Goal: Transaction & Acquisition: Download file/media

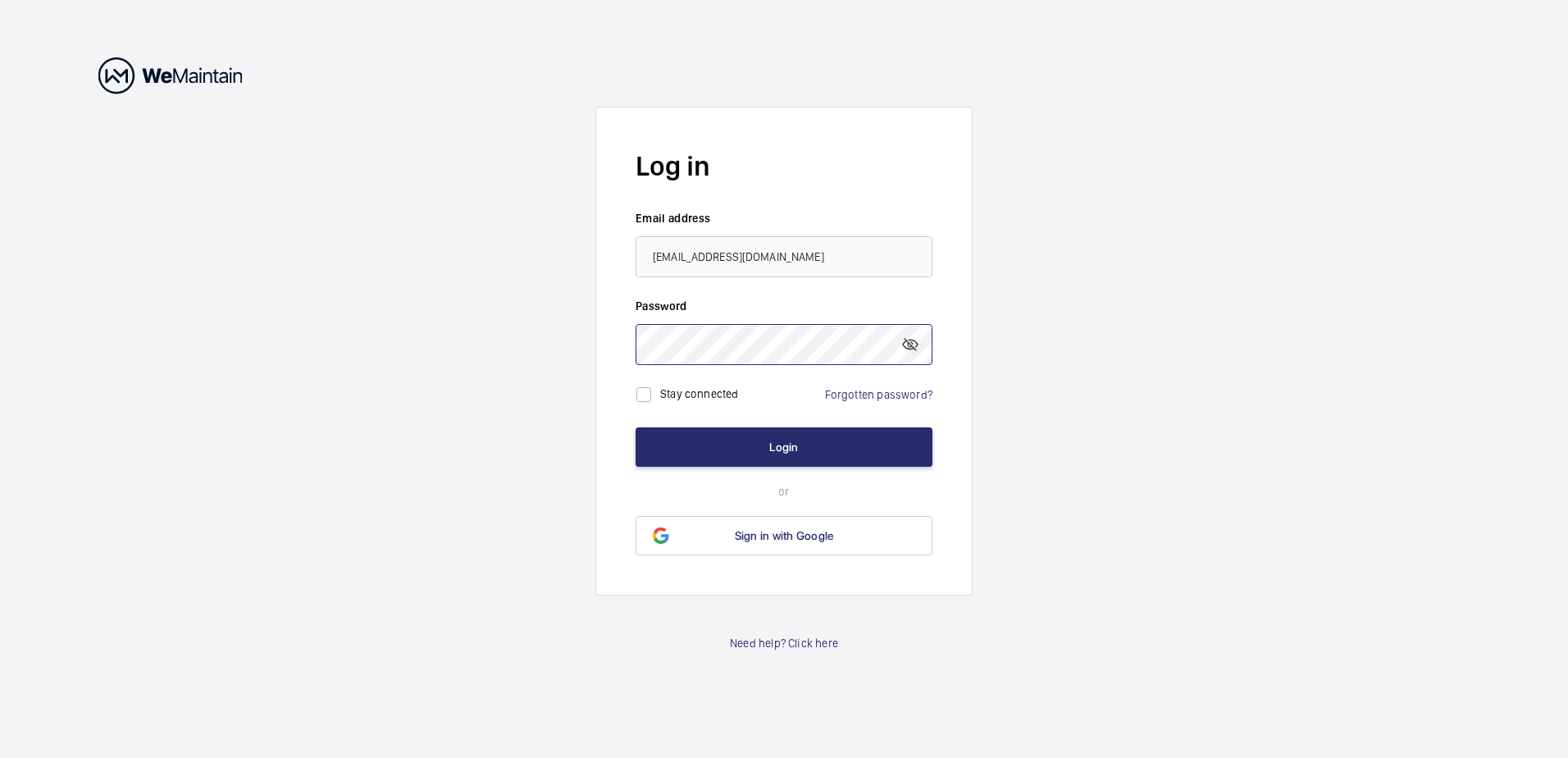
click at [636, 427] on button "Login" at bounding box center [784, 447] width 297 height 39
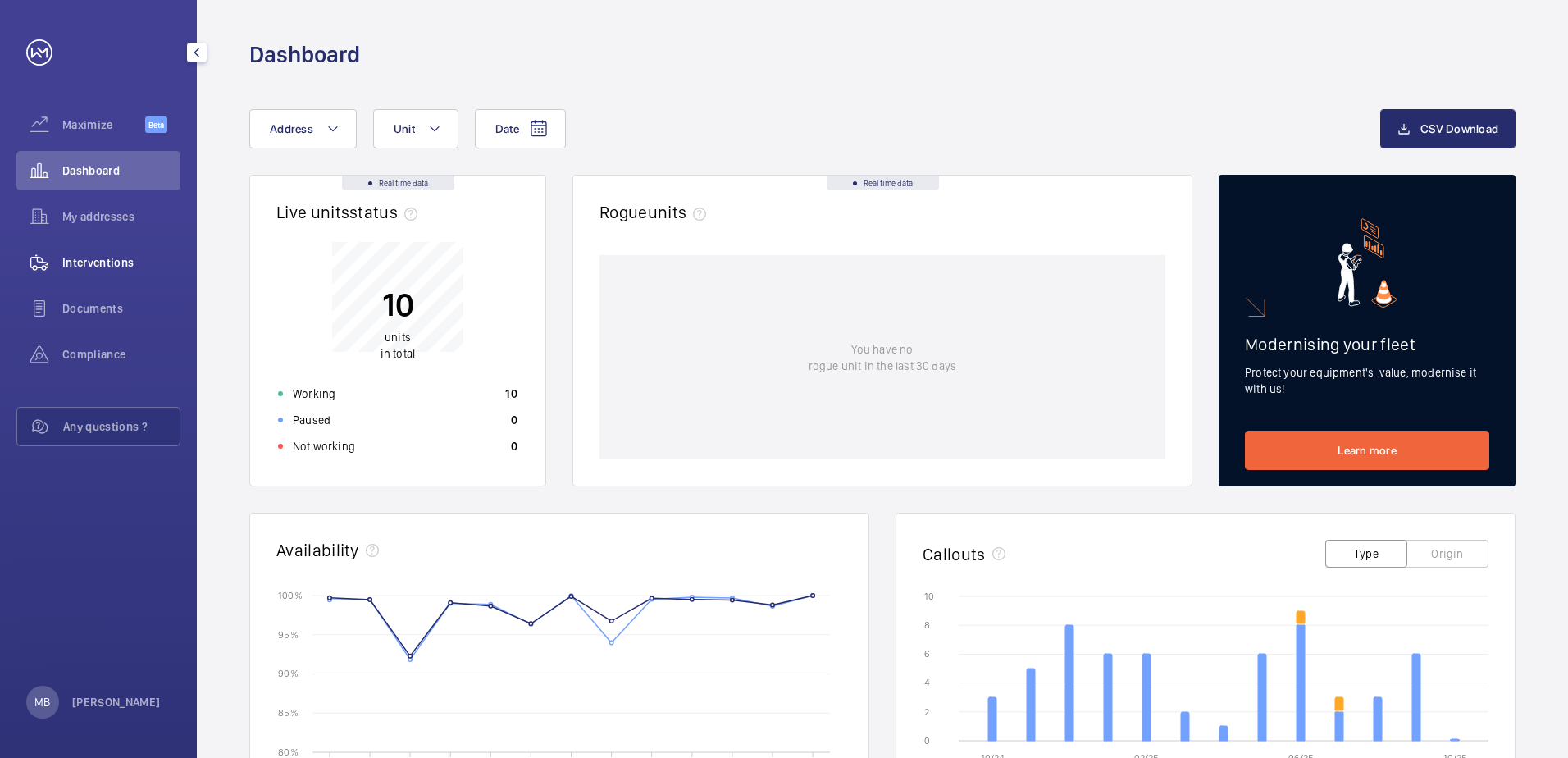
click at [95, 257] on span "Interventions" at bounding box center [122, 262] width 118 height 16
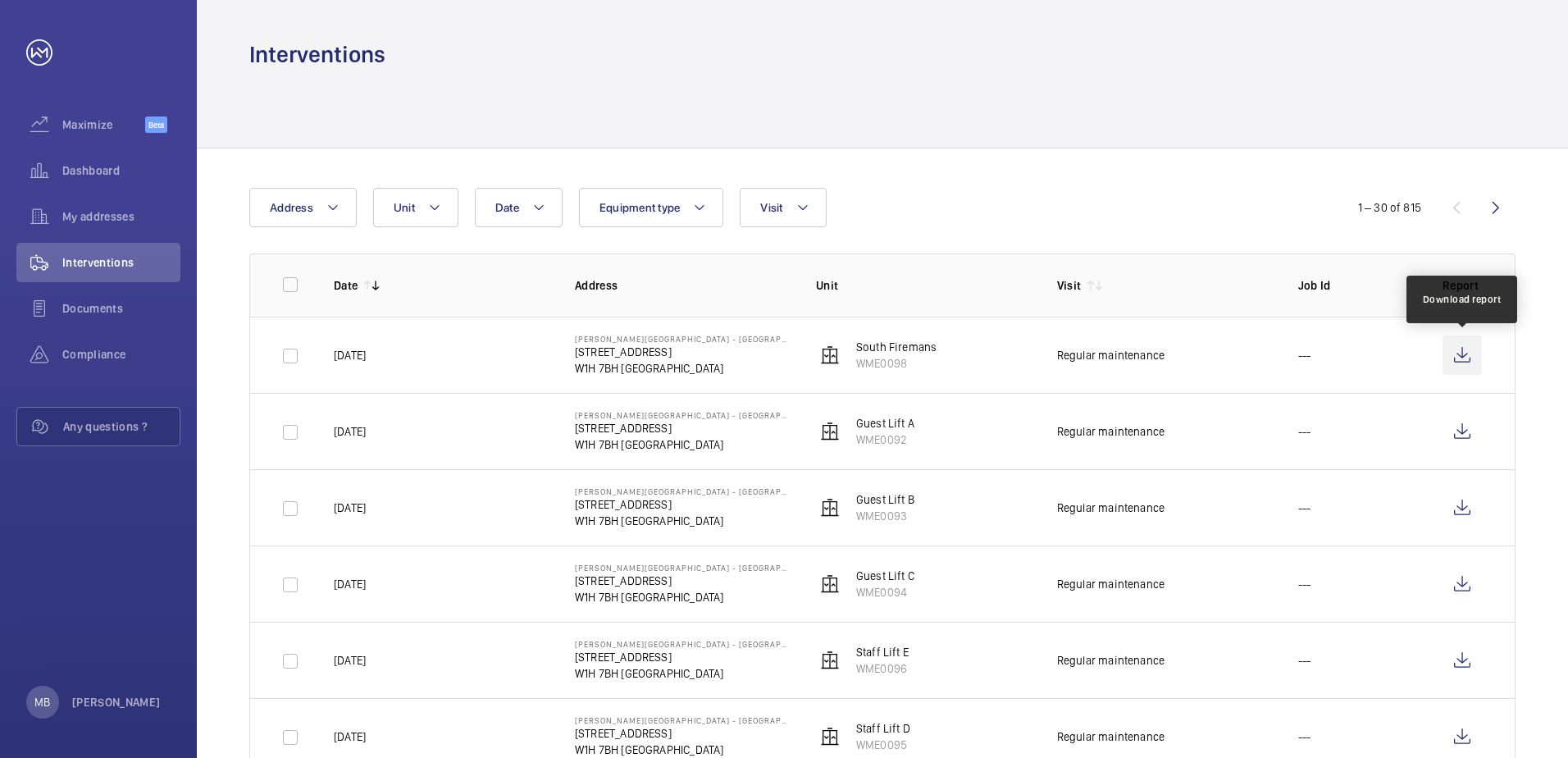
click at [1461, 356] on wm-front-icon-button at bounding box center [1463, 355] width 39 height 39
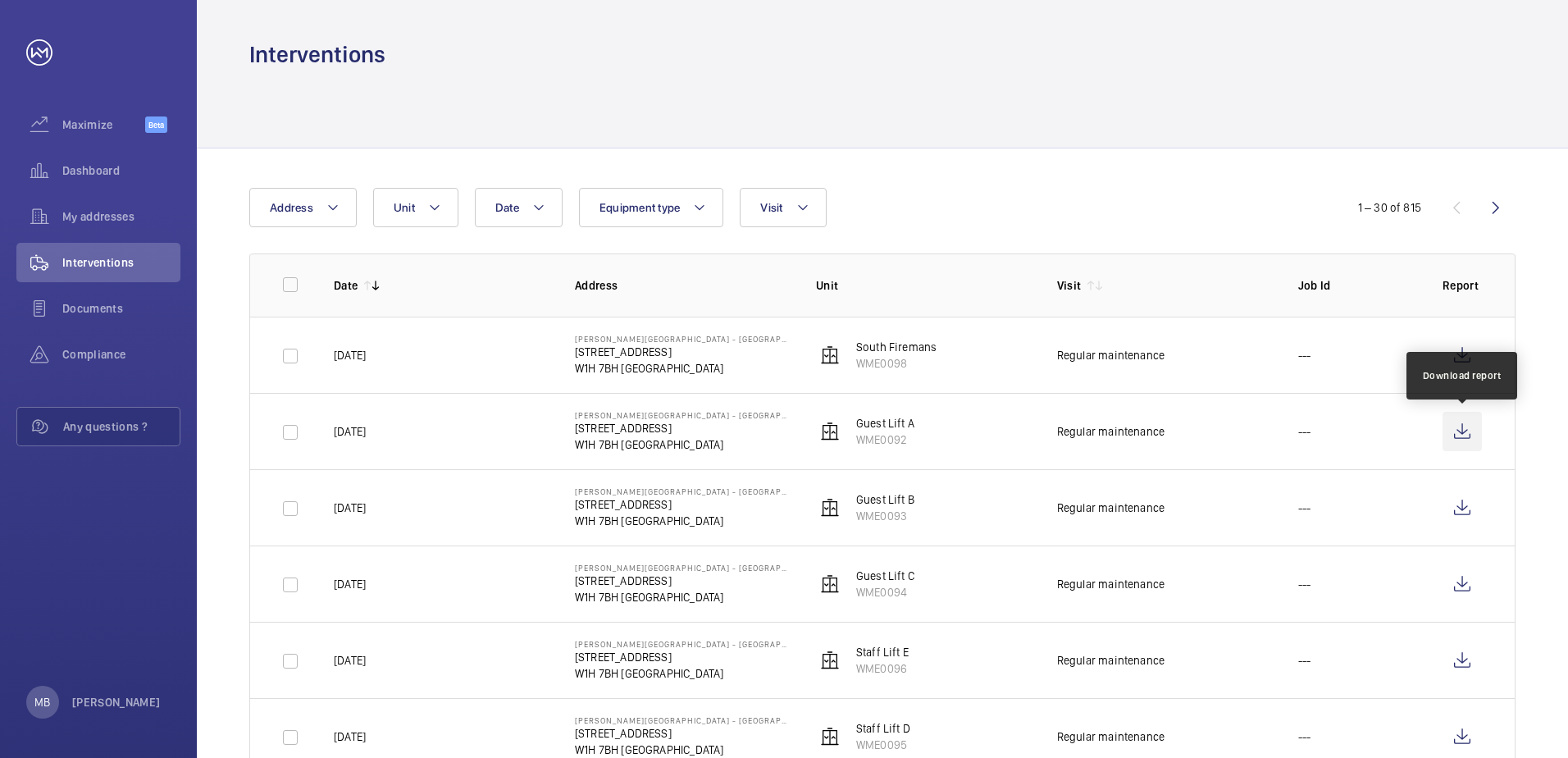
click at [1459, 432] on wm-front-icon-button at bounding box center [1463, 432] width 39 height 39
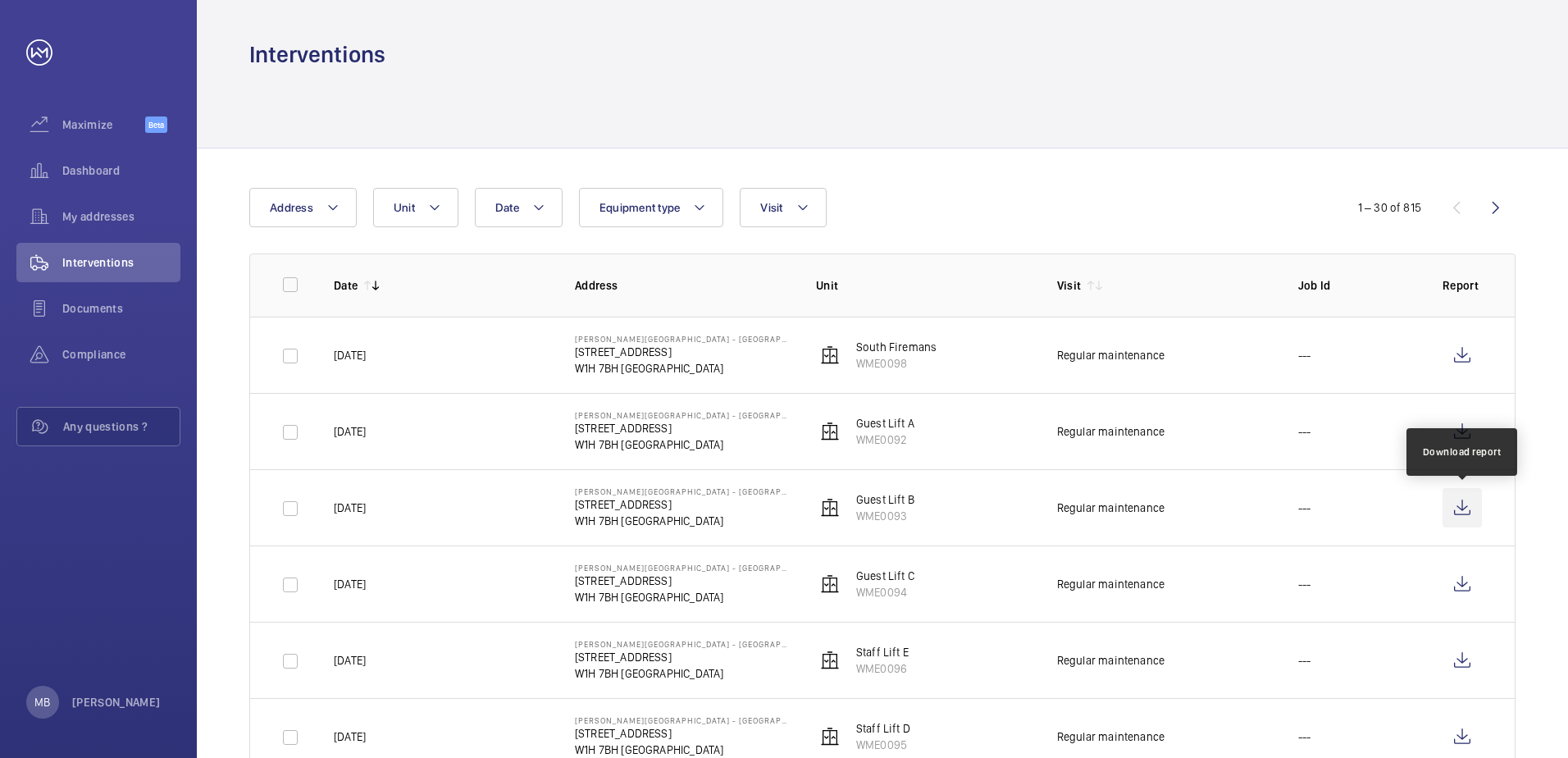
click at [1463, 504] on wm-front-icon-button at bounding box center [1463, 508] width 39 height 39
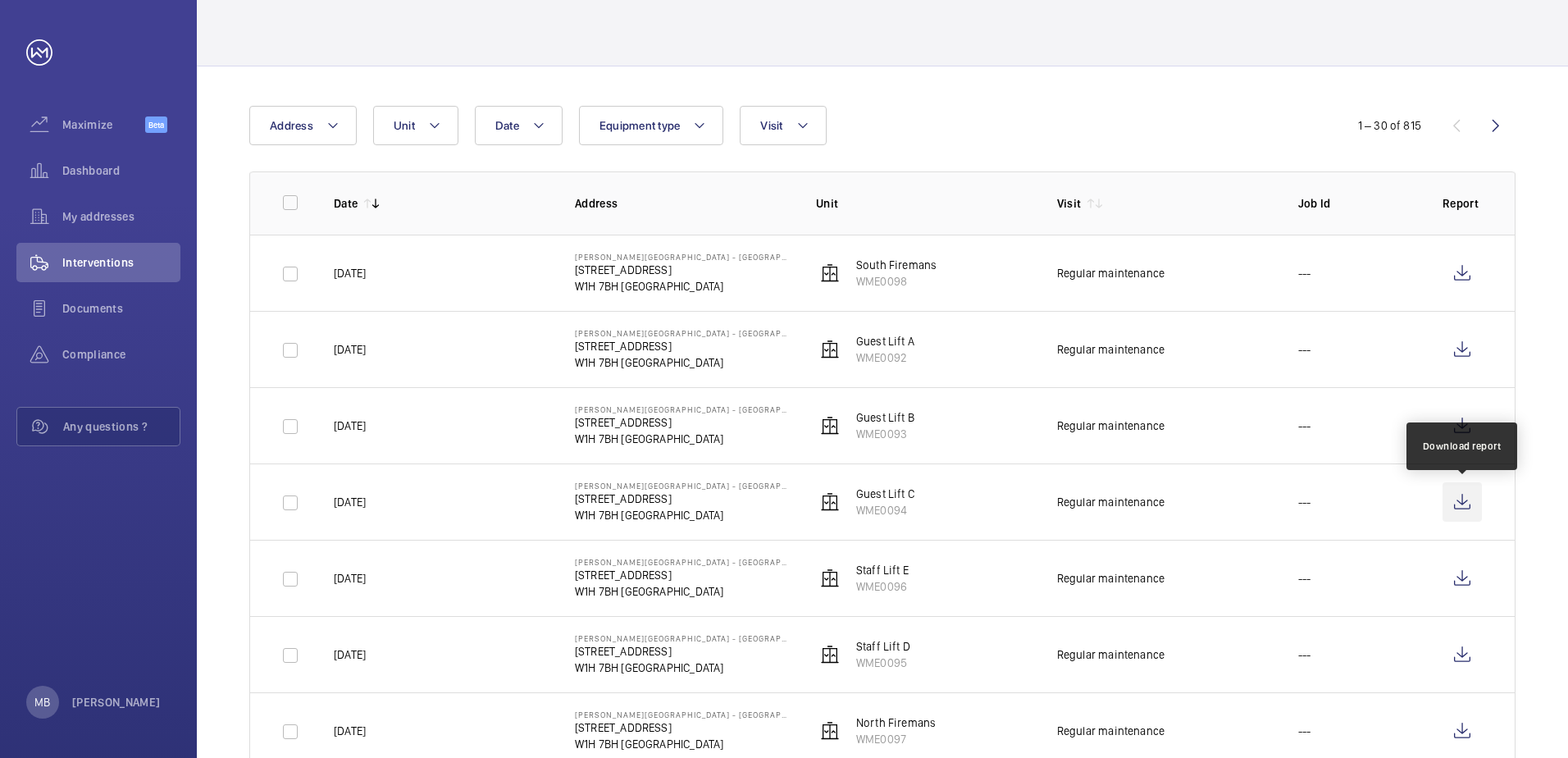
click at [1460, 501] on wm-front-icon-button at bounding box center [1463, 501] width 39 height 39
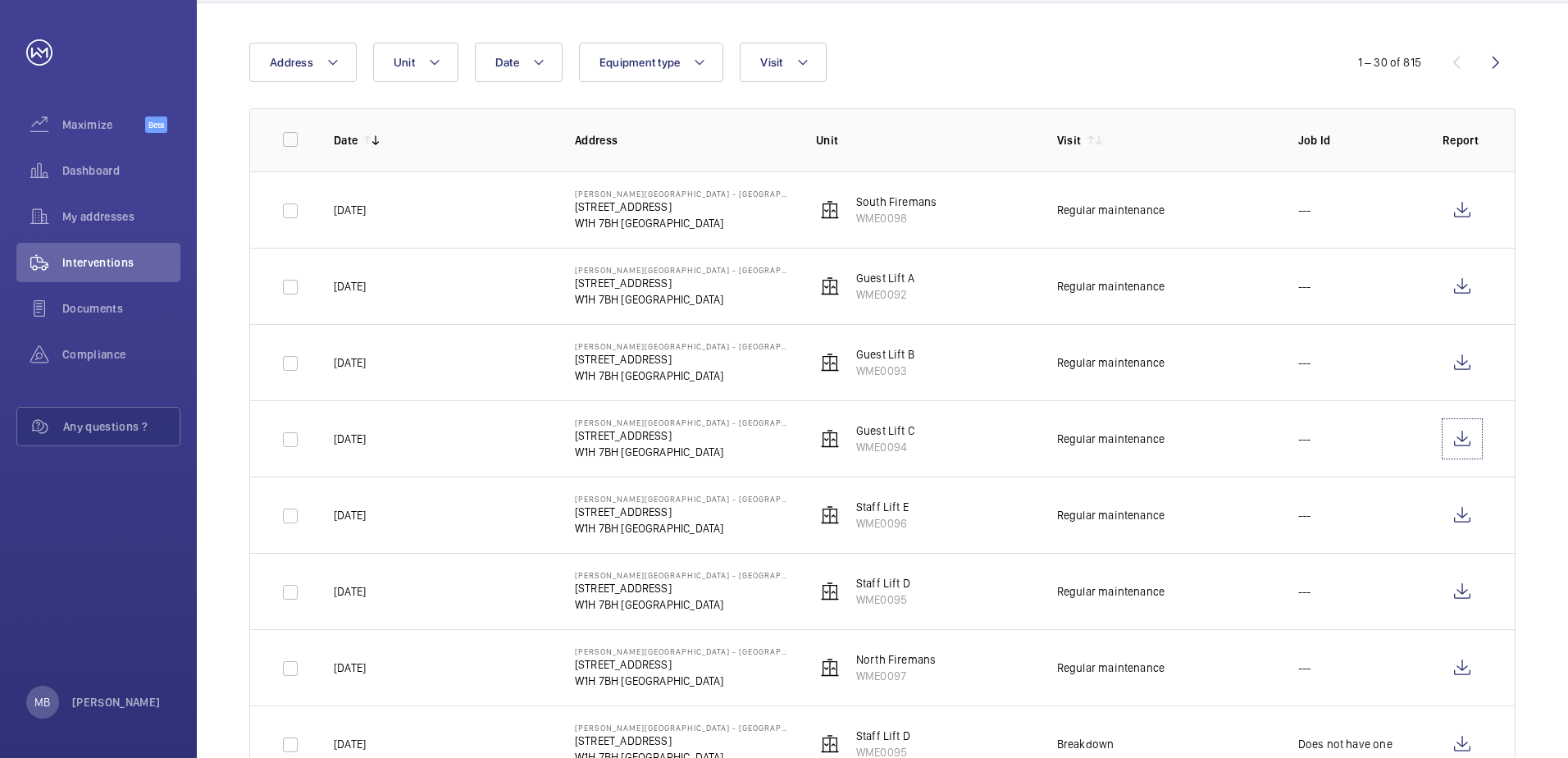
scroll to position [246, 0]
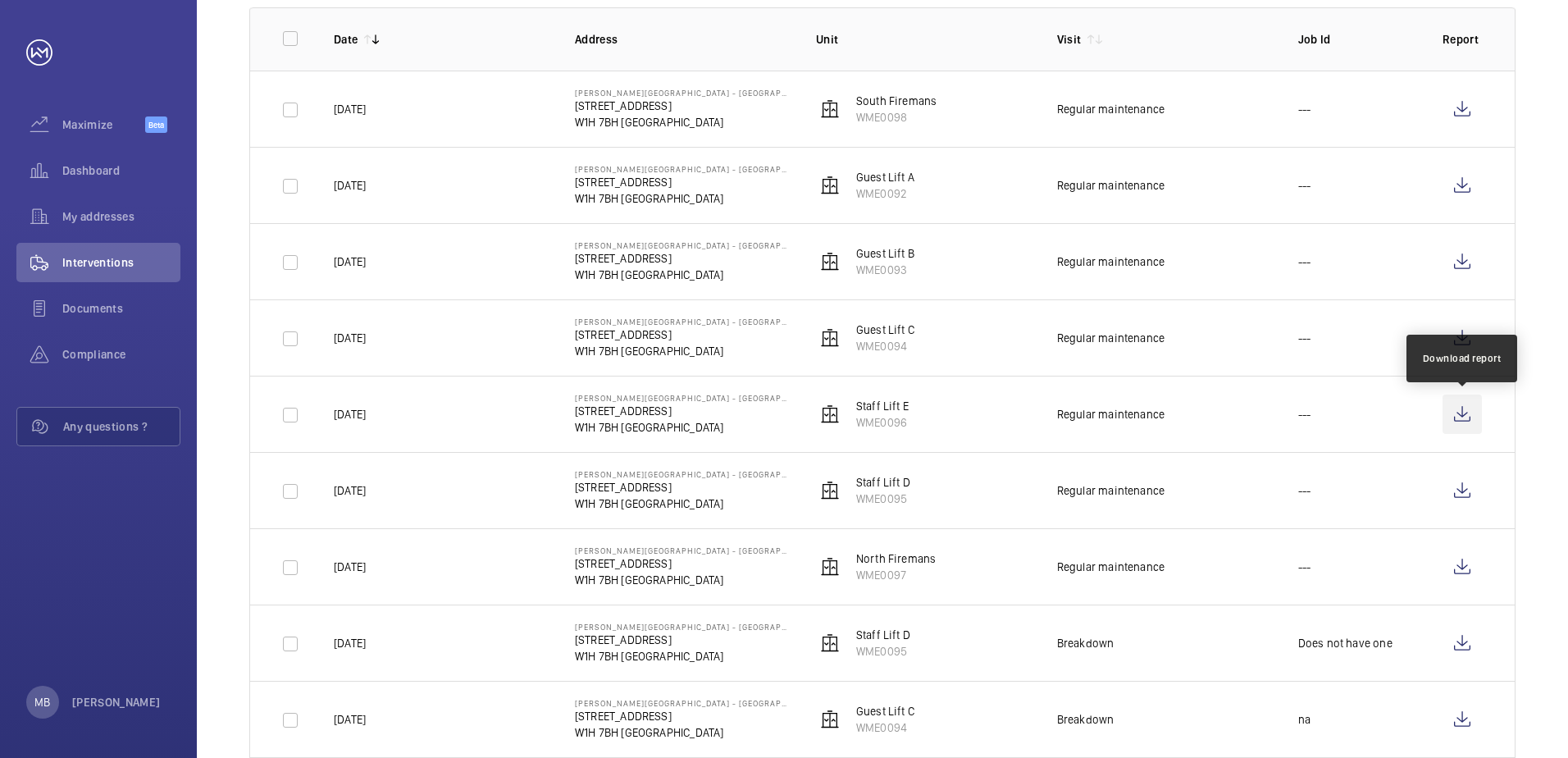
click at [1465, 418] on wm-front-icon-button at bounding box center [1463, 414] width 39 height 39
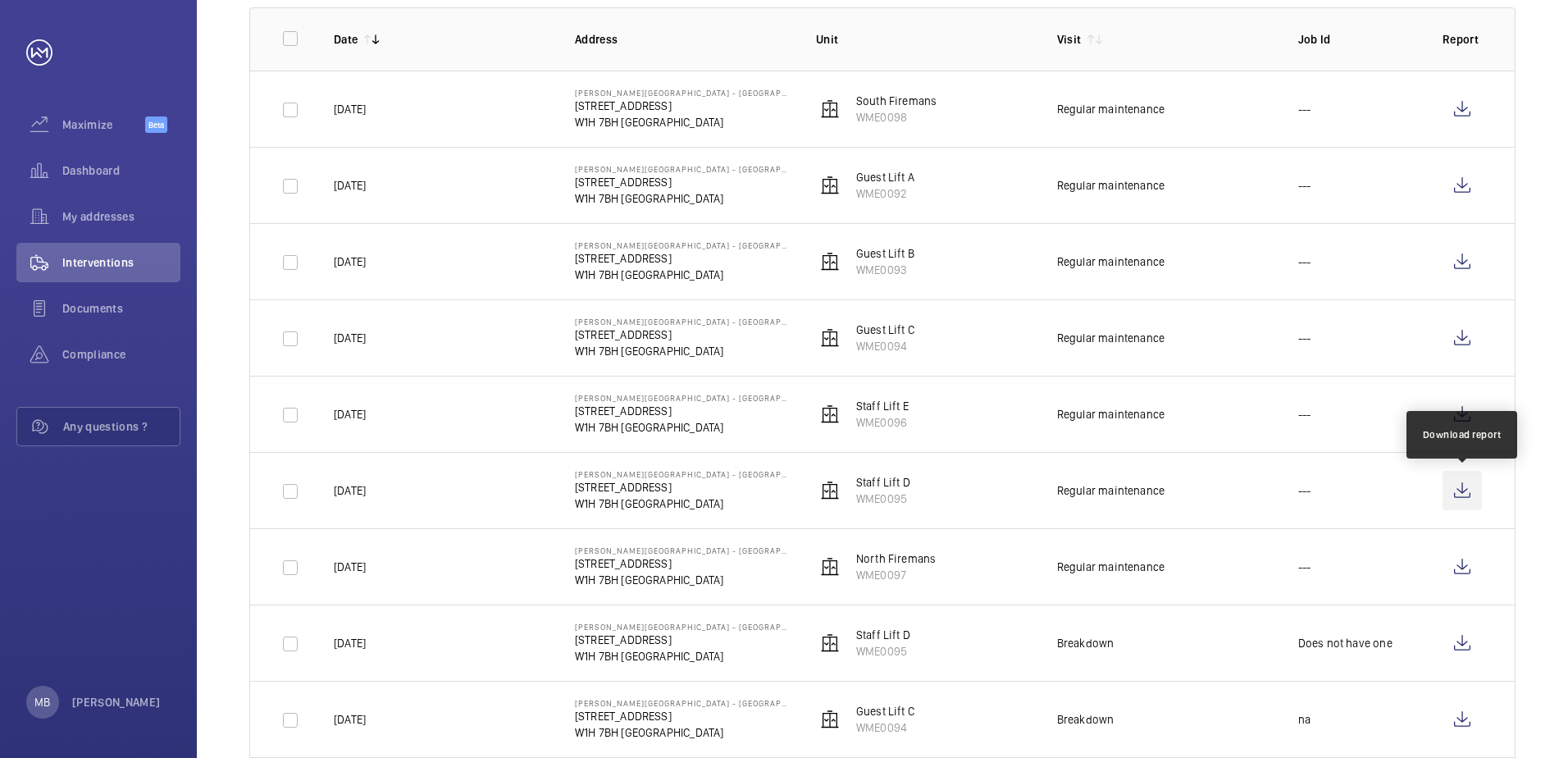
click at [1460, 493] on wm-front-icon-button at bounding box center [1463, 491] width 39 height 39
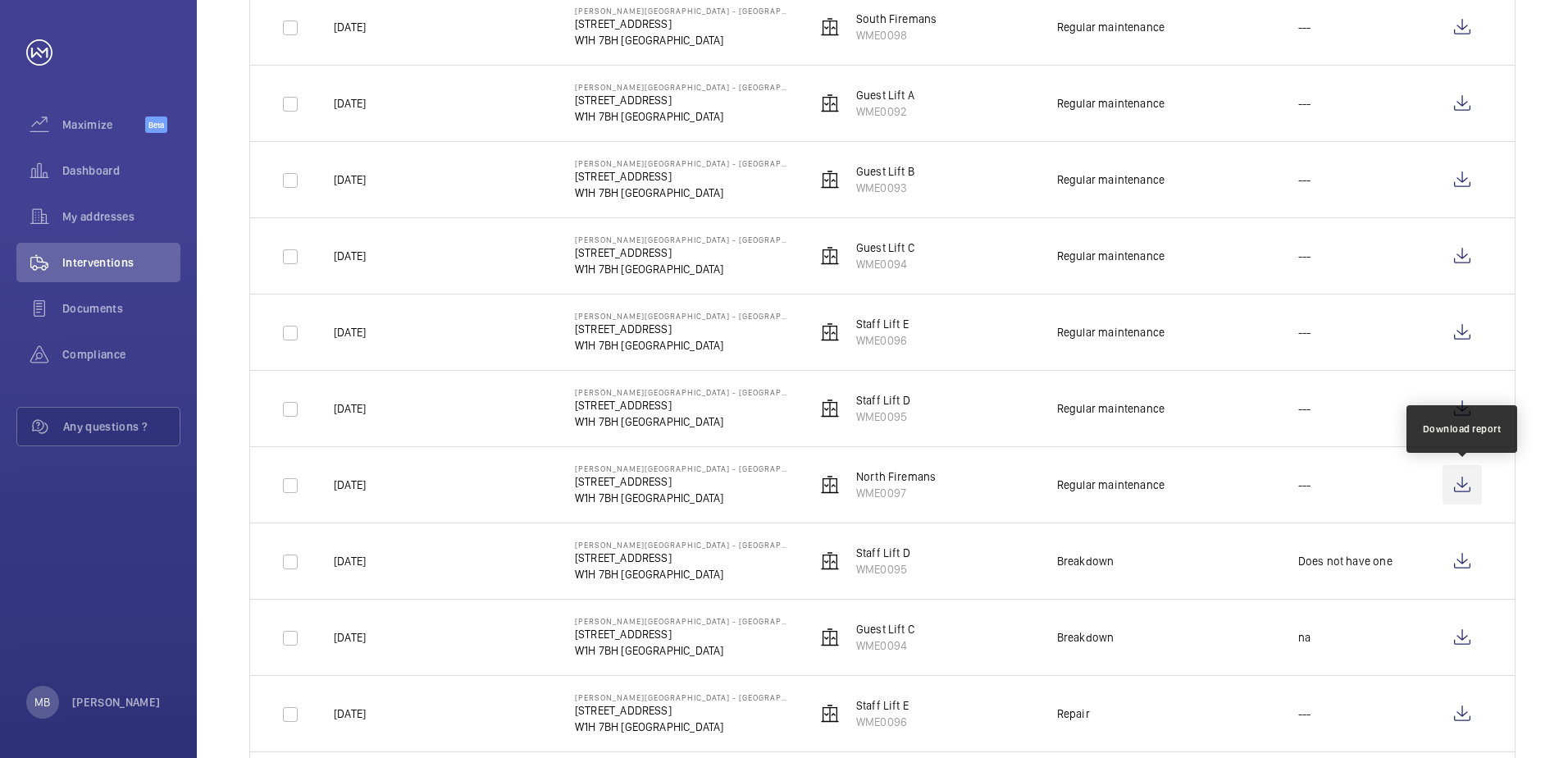
click at [1461, 480] on wm-front-icon-button at bounding box center [1463, 484] width 39 height 39
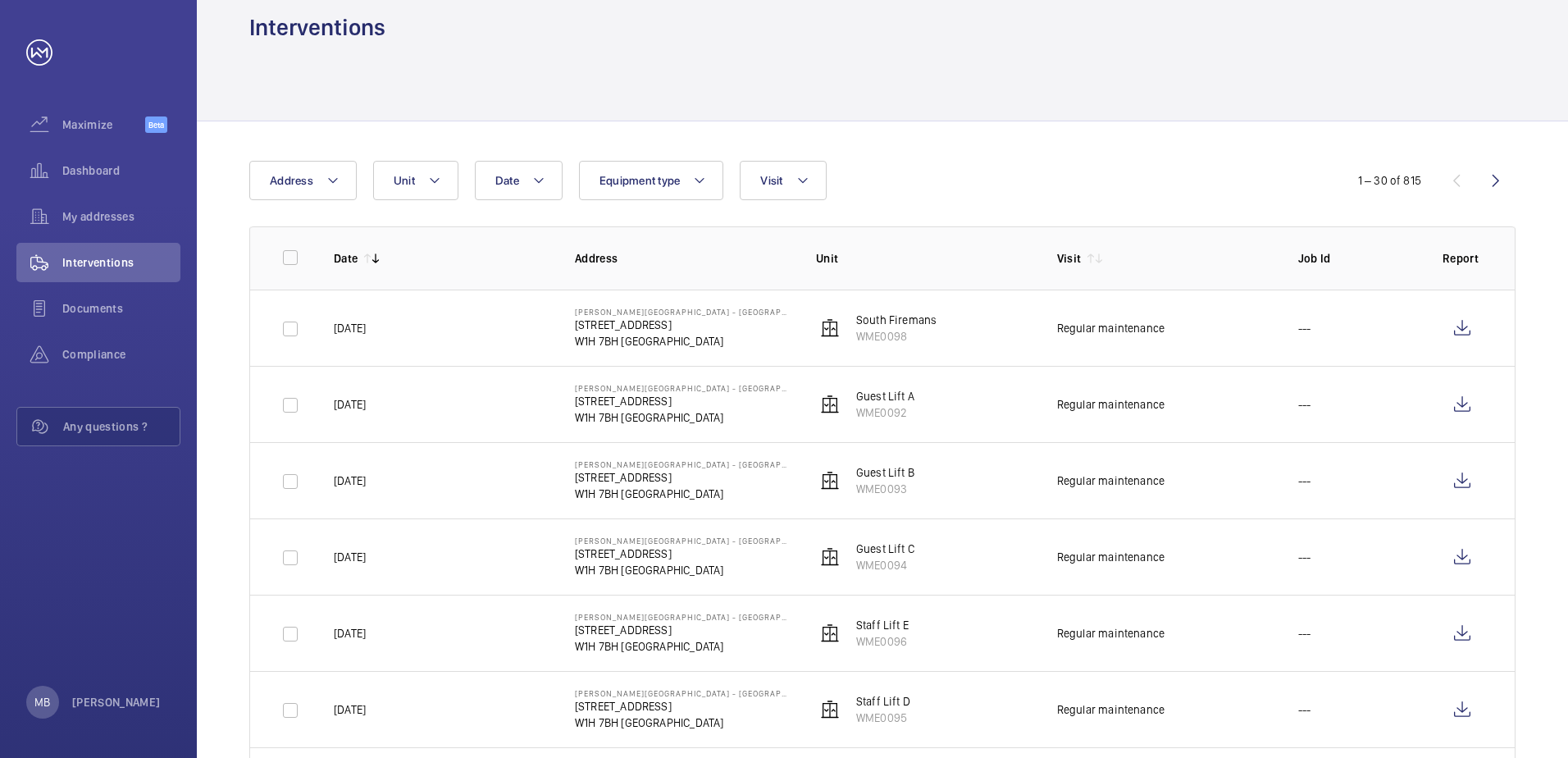
scroll to position [0, 0]
